Goal: Transaction & Acquisition: Purchase product/service

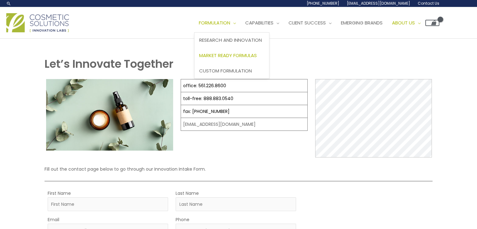
click at [225, 54] on span "Market Ready Formulas" at bounding box center [228, 55] width 58 height 7
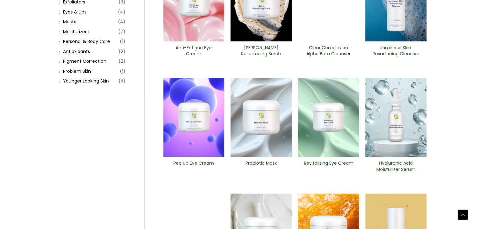
scroll to position [244, 0]
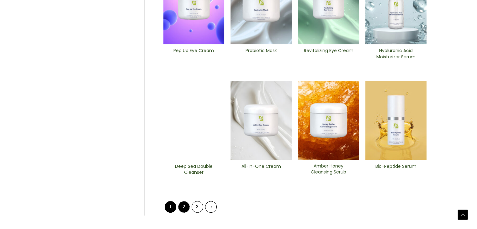
click at [183, 204] on link "2" at bounding box center [184, 207] width 12 height 12
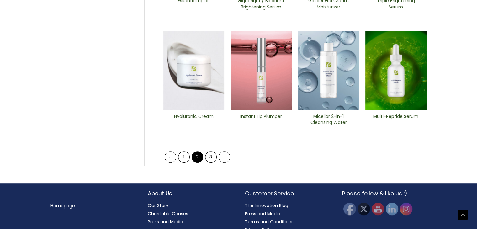
scroll to position [294, 0]
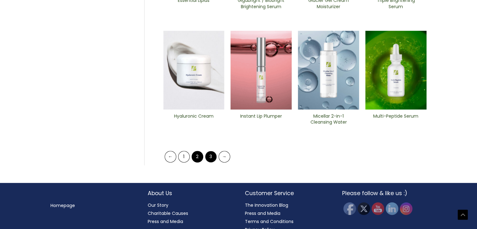
click at [208, 156] on link "3" at bounding box center [211, 157] width 12 height 12
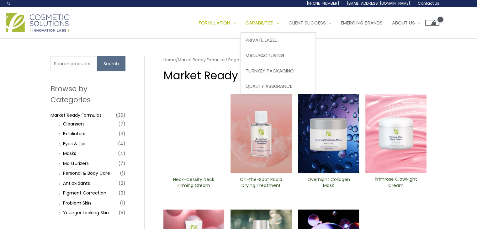
click at [273, 21] on span "Capabilities" at bounding box center [259, 22] width 28 height 7
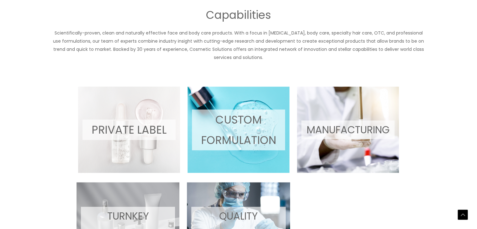
scroll to position [345, 0]
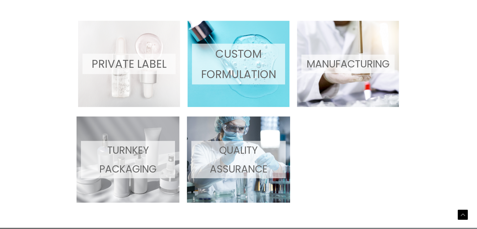
click at [359, 65] on p "MANUFACTURING" at bounding box center [347, 64] width 93 height 19
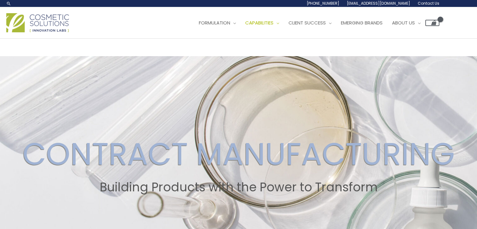
scroll to position [1, 0]
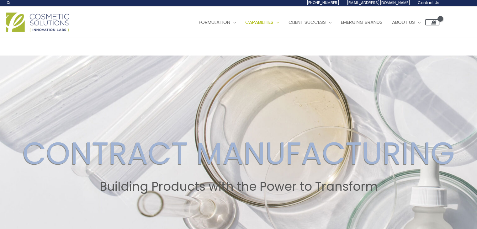
click at [389, 3] on span "[EMAIL_ADDRESS][DOMAIN_NAME]" at bounding box center [378, 2] width 63 height 5
